Goal: Task Accomplishment & Management: Manage account settings

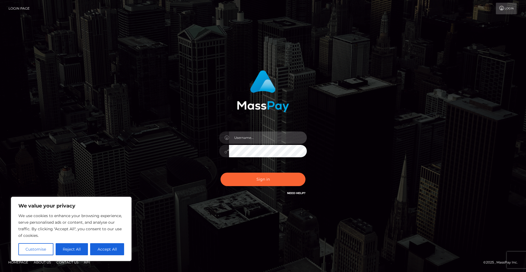
click at [265, 138] on input "text" at bounding box center [268, 137] width 78 height 12
type input "imdollibot@gmail.com"
click at [264, 180] on button "Sign in" at bounding box center [263, 178] width 85 height 13
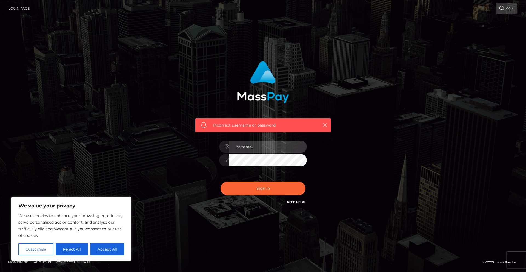
click at [257, 142] on input "text" at bounding box center [268, 146] width 78 height 12
click at [181, 172] on div "Incorrect username or password." at bounding box center [263, 136] width 313 height 158
click at [258, 145] on input "text" at bounding box center [268, 146] width 78 height 12
type input "[EMAIL_ADDRESS][DOMAIN_NAME]"
click at [226, 161] on div at bounding box center [263, 159] width 88 height 11
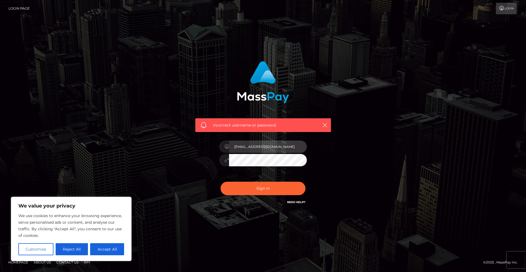
click at [280, 148] on input "[EMAIL_ADDRESS][DOMAIN_NAME]" at bounding box center [268, 146] width 78 height 12
click at [354, 141] on div "Incorrect username or password. imdollibot@gmail.com" at bounding box center [263, 136] width 313 height 158
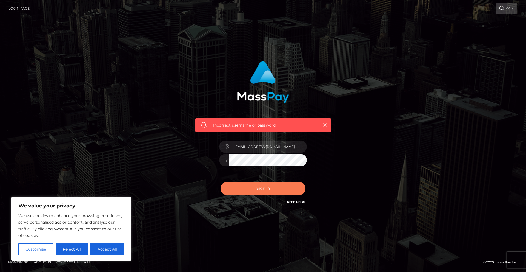
click at [279, 187] on button "Sign in" at bounding box center [263, 187] width 85 height 13
click at [253, 146] on input "text" at bounding box center [268, 146] width 78 height 12
click at [294, 202] on link "Need Help?" at bounding box center [296, 202] width 18 height 4
click at [388, 134] on div "Incorrect username or password." at bounding box center [263, 136] width 313 height 158
click at [326, 125] on icon "button" at bounding box center [324, 124] width 5 height 5
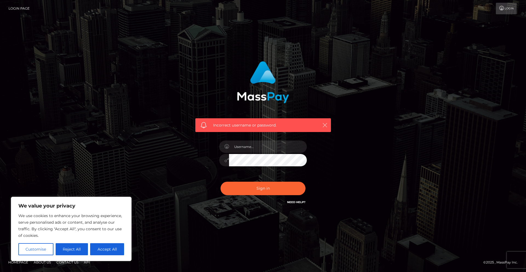
click at [326, 126] on icon "button" at bounding box center [324, 124] width 5 height 5
click at [510, 10] on link "Login" at bounding box center [506, 9] width 21 height 12
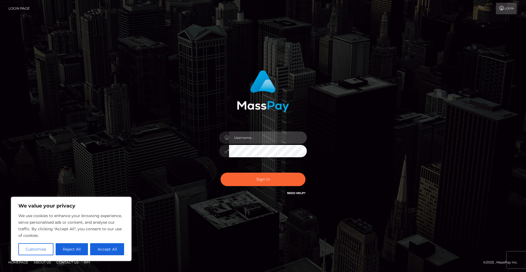
click at [246, 134] on input "text" at bounding box center [268, 137] width 78 height 12
click at [252, 134] on input "text" at bounding box center [268, 137] width 78 height 12
type input "imdollibot@gmail.com"
click at [257, 180] on button "Sign in" at bounding box center [263, 178] width 85 height 13
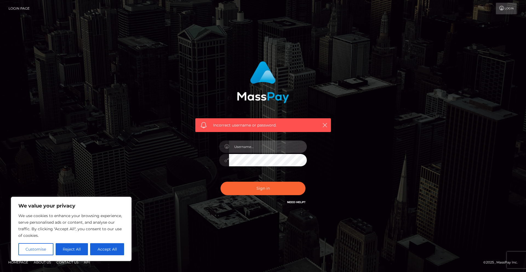
click at [243, 146] on input "text" at bounding box center [268, 146] width 78 height 12
type input "dollichoo"
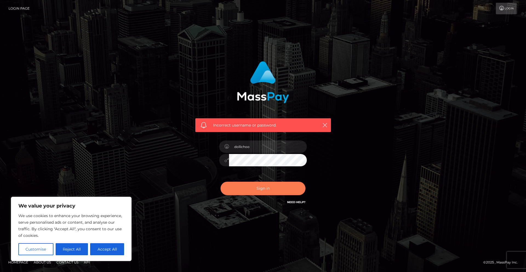
click at [245, 192] on button "Sign in" at bounding box center [263, 187] width 85 height 13
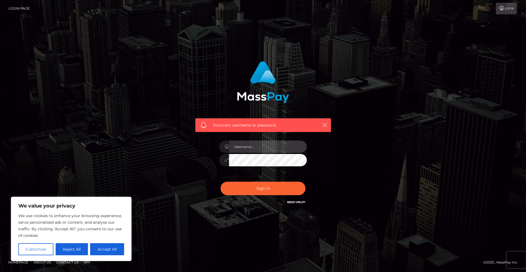
click at [249, 143] on input "text" at bounding box center [268, 146] width 78 height 12
type input "dollichii"
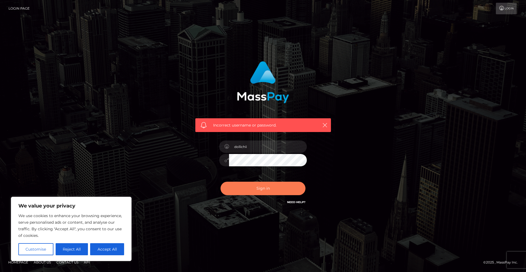
click at [245, 189] on button "Sign in" at bounding box center [263, 187] width 85 height 13
click at [267, 126] on span "Incorrect username or password." at bounding box center [263, 125] width 100 height 6
click at [27, 7] on link "Login Page" at bounding box center [18, 9] width 21 height 12
